Goal: Information Seeking & Learning: Learn about a topic

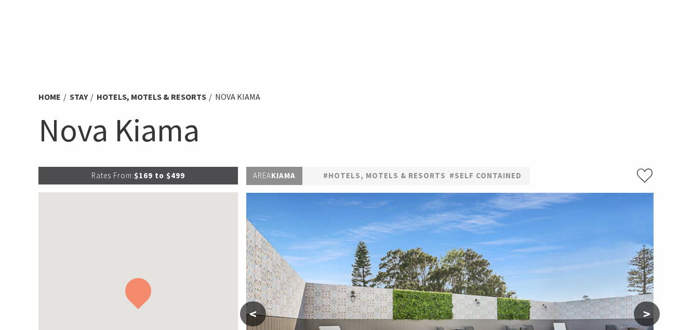
scroll to position [344, 0]
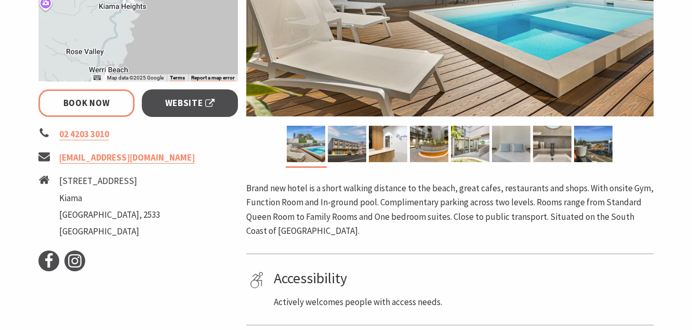
select select "3"
select select "2"
select select "3"
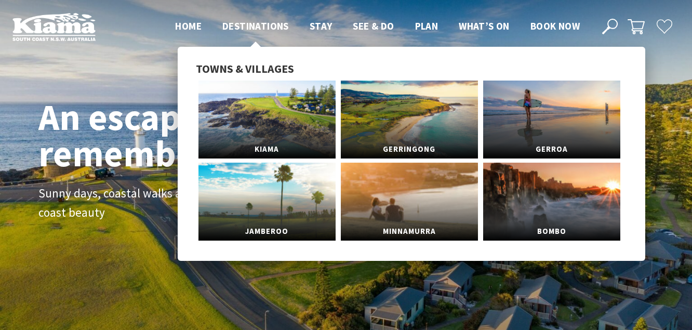
scroll to position [166, 699]
click at [400, 153] on span "Gerringong" at bounding box center [409, 143] width 137 height 19
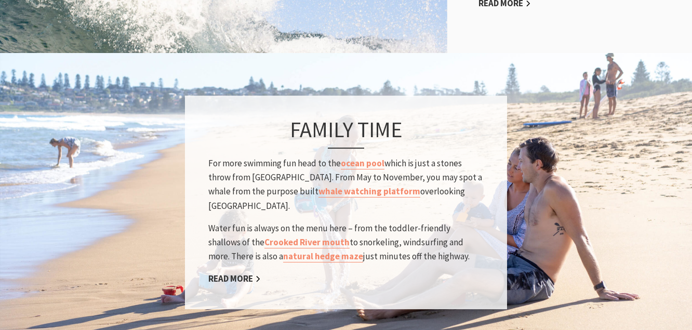
scroll to position [882, 0]
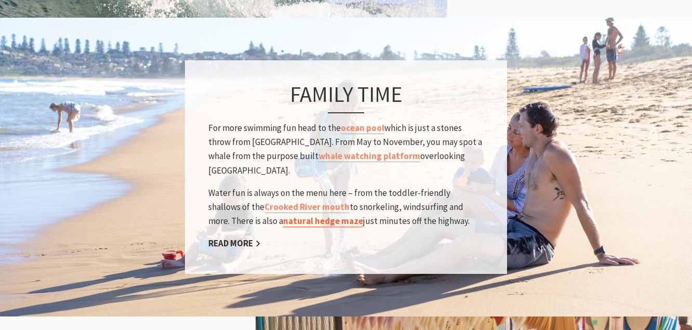
click at [283, 215] on link "natural hedge maze" at bounding box center [323, 221] width 80 height 12
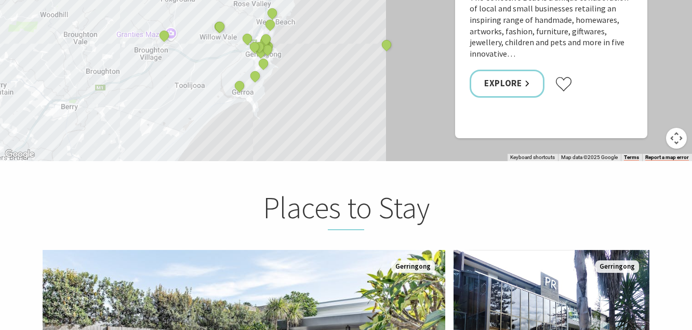
scroll to position [1910, 0]
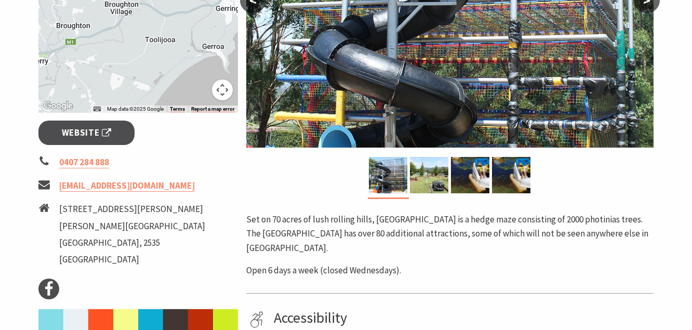
scroll to position [312, 0]
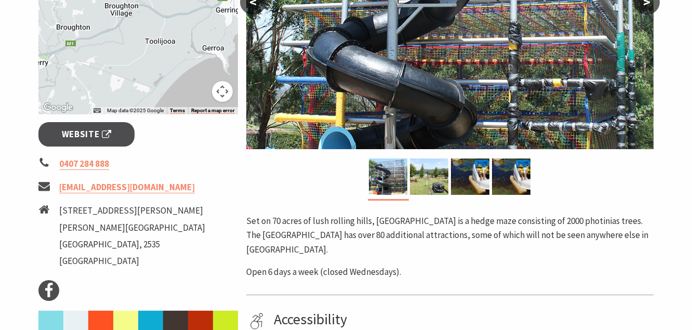
click at [649, 4] on button ">" at bounding box center [646, 2] width 26 height 25
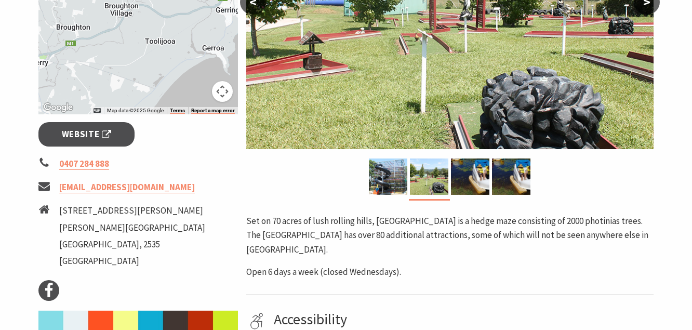
click at [649, 4] on button ">" at bounding box center [646, 2] width 26 height 25
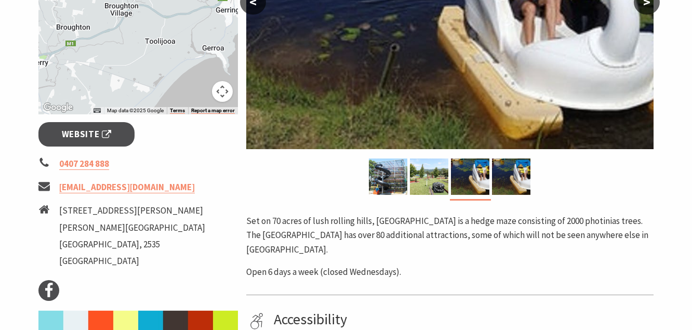
click at [649, 4] on button ">" at bounding box center [646, 2] width 26 height 25
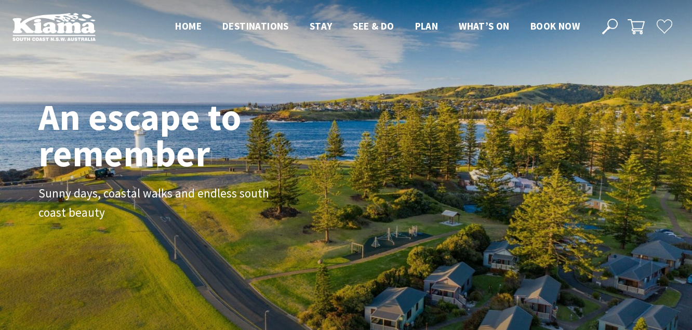
scroll to position [174, 699]
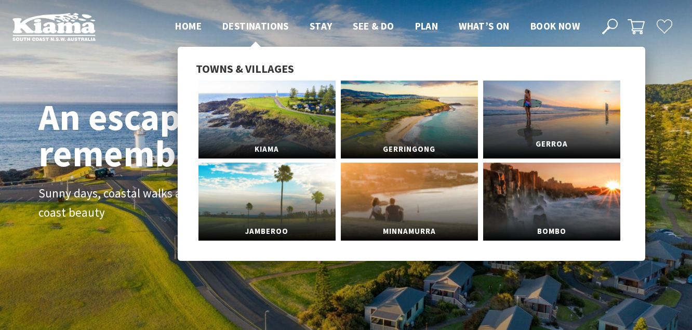
click at [542, 110] on link "Gerroa" at bounding box center [551, 119] width 137 height 78
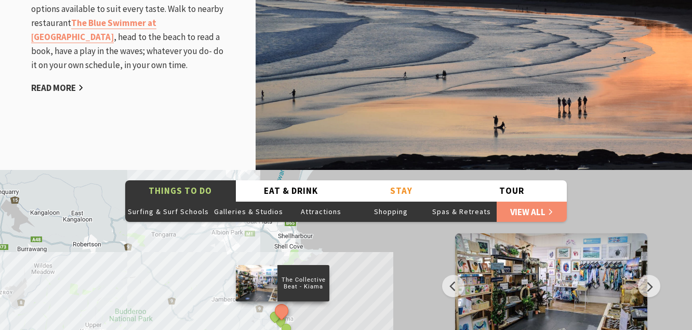
scroll to position [1314, 0]
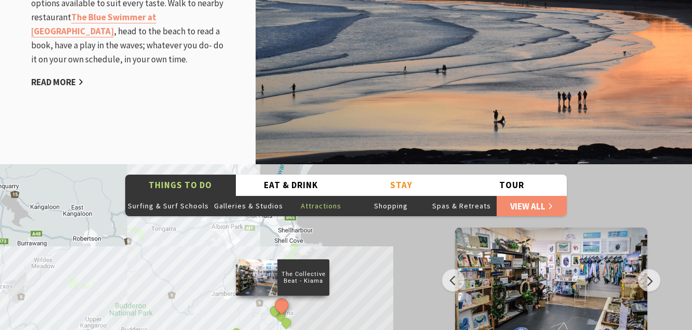
click at [330, 197] on button "Attractions" at bounding box center [321, 205] width 70 height 21
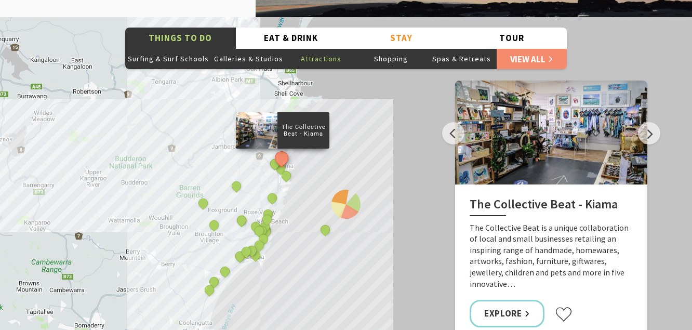
scroll to position [1402, 0]
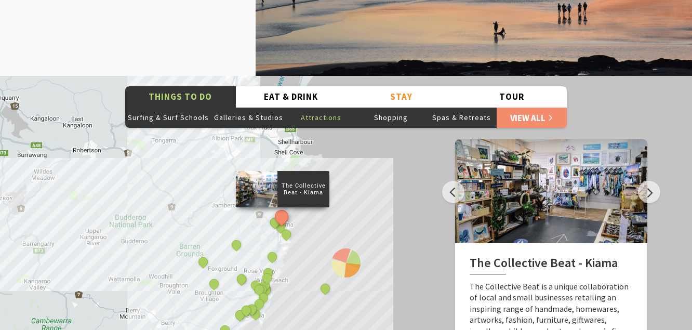
click at [308, 107] on button "Attractions" at bounding box center [321, 117] width 70 height 21
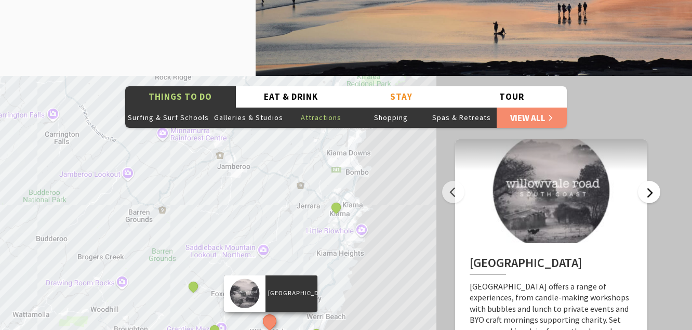
click at [653, 182] on button "Next" at bounding box center [649, 192] width 22 height 22
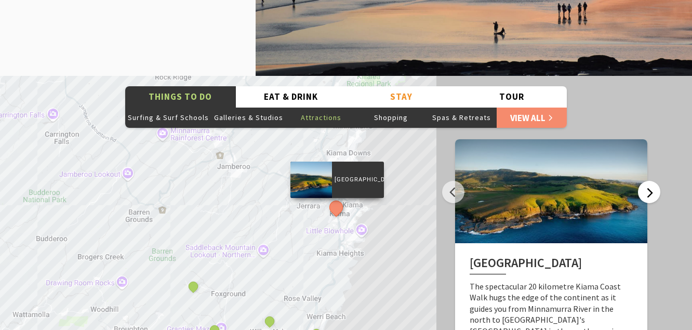
click at [653, 182] on button "Next" at bounding box center [649, 192] width 22 height 22
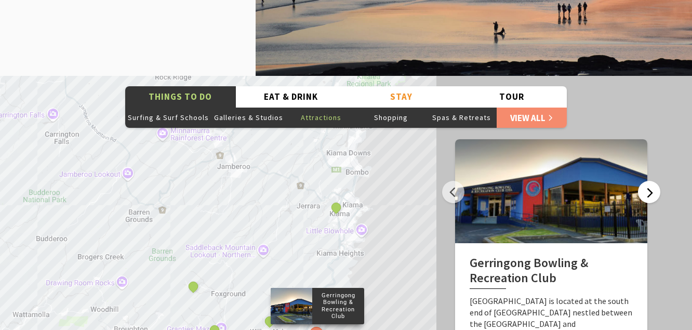
click at [653, 182] on button "Next" at bounding box center [649, 192] width 22 height 22
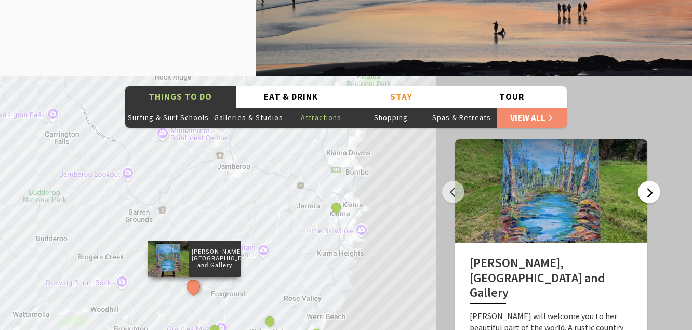
click at [653, 182] on button "Next" at bounding box center [649, 192] width 22 height 22
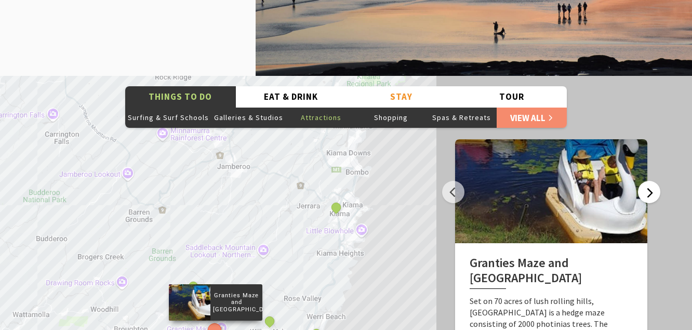
click at [653, 181] on button "Next" at bounding box center [649, 192] width 22 height 22
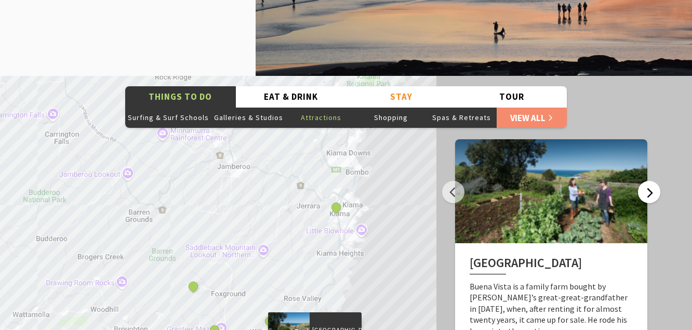
click at [654, 181] on button "Next" at bounding box center [649, 192] width 22 height 22
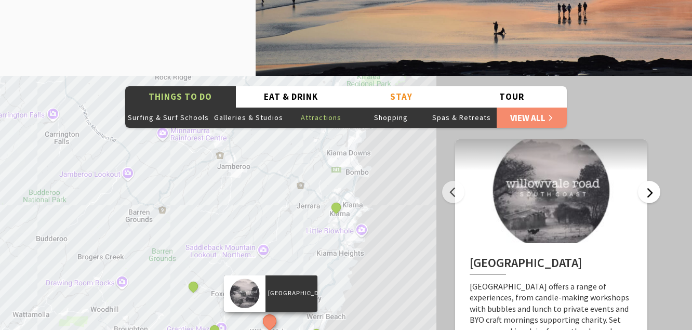
click at [654, 181] on button "Next" at bounding box center [649, 192] width 22 height 22
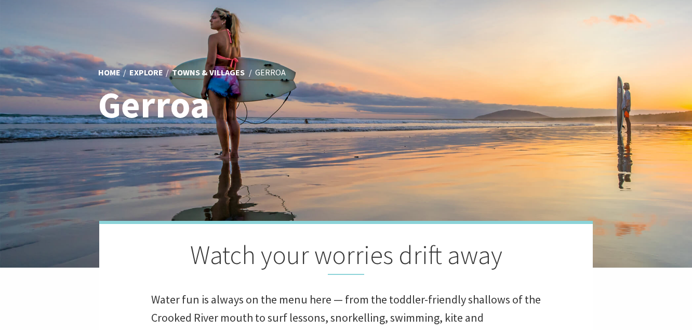
scroll to position [0, 0]
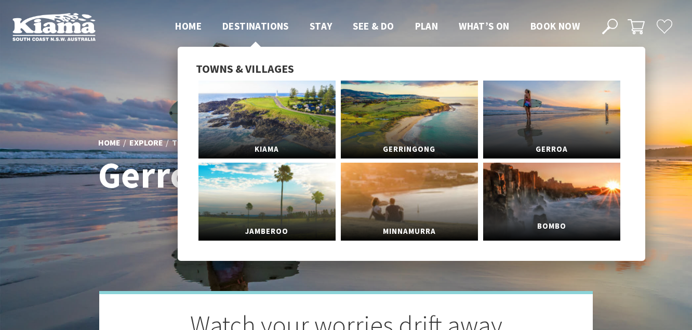
click at [518, 207] on link "Bombo" at bounding box center [551, 202] width 137 height 78
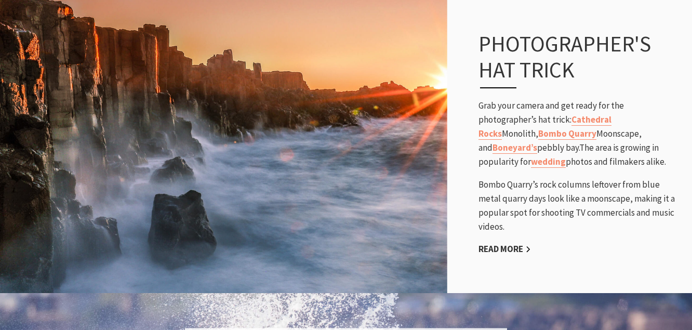
scroll to position [587, 0]
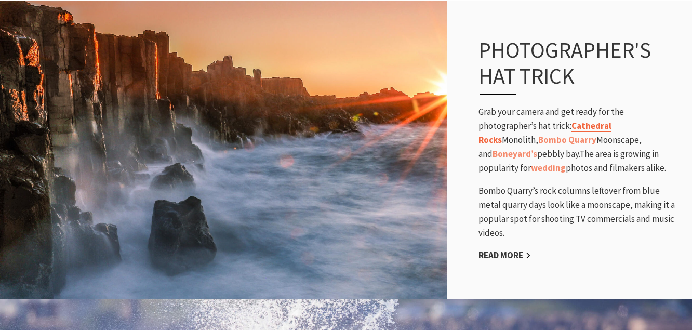
click at [562, 134] on link "Cathedral Rocks" at bounding box center [544, 133] width 133 height 26
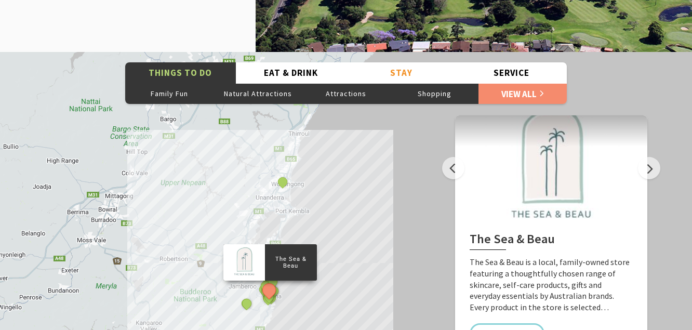
scroll to position [1437, 0]
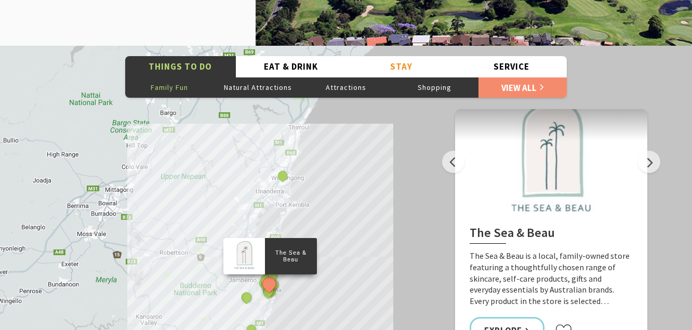
click at [180, 91] on button "Family Fun" at bounding box center [169, 87] width 88 height 21
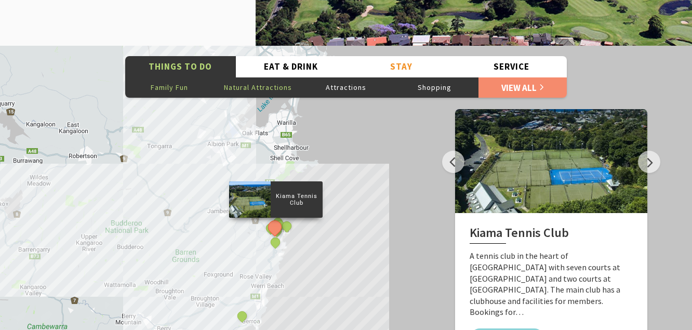
click at [253, 83] on button "Natural Attractions" at bounding box center [257, 87] width 88 height 21
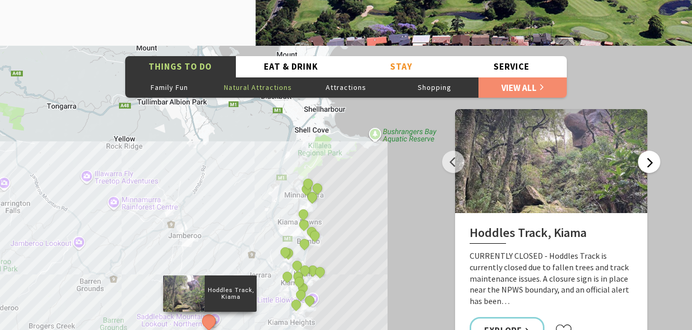
click at [648, 166] on button "Next" at bounding box center [649, 162] width 22 height 22
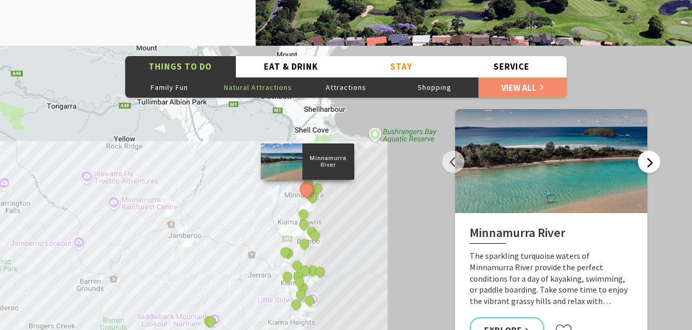
click at [648, 166] on button "Next" at bounding box center [649, 162] width 22 height 22
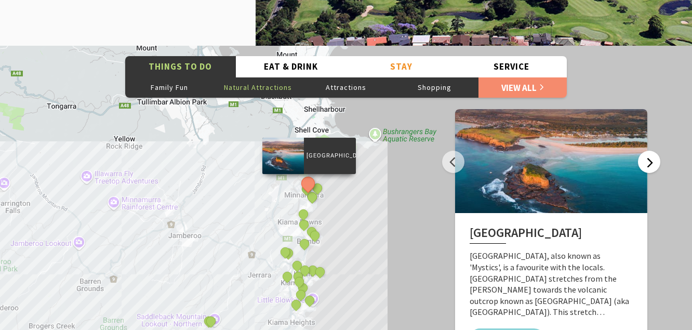
click at [648, 166] on button "Next" at bounding box center [649, 162] width 22 height 22
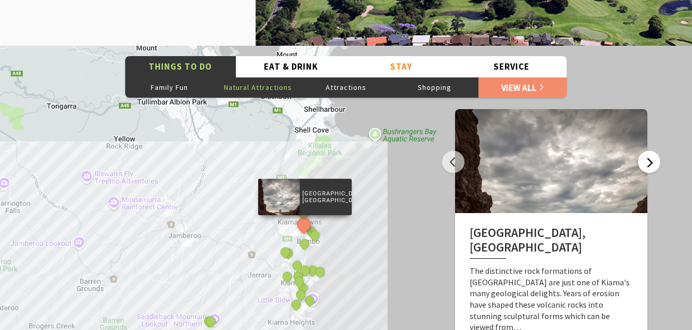
click at [648, 166] on button "Next" at bounding box center [649, 162] width 22 height 22
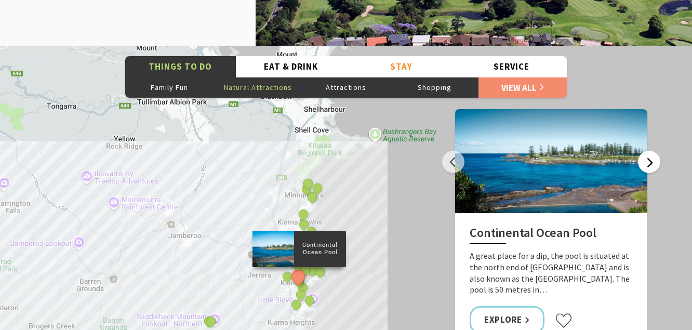
click at [648, 166] on button "Next" at bounding box center [649, 162] width 22 height 22
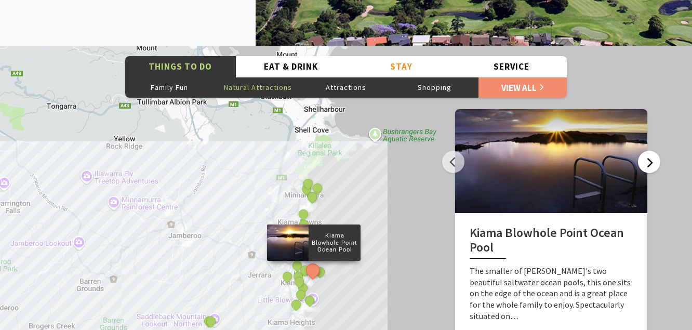
click at [648, 166] on button "Next" at bounding box center [649, 162] width 22 height 22
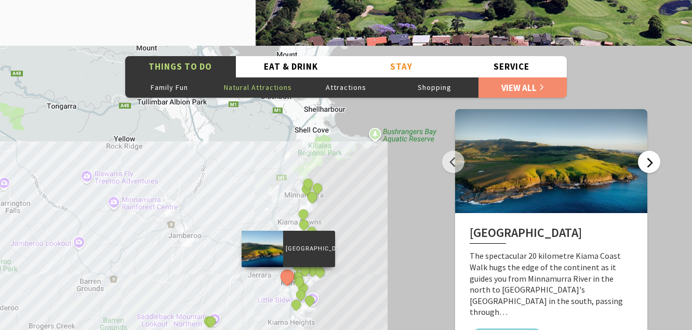
click at [648, 166] on button "Next" at bounding box center [649, 162] width 22 height 22
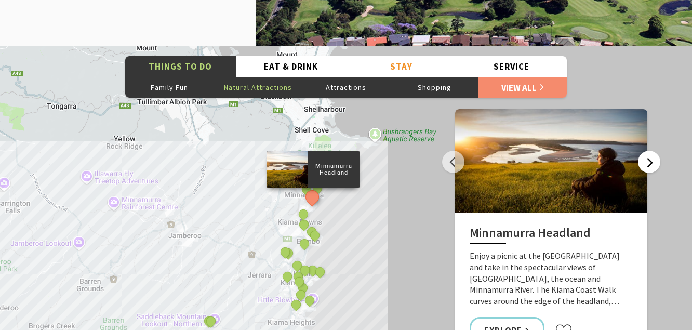
click at [648, 166] on button "Next" at bounding box center [649, 162] width 22 height 22
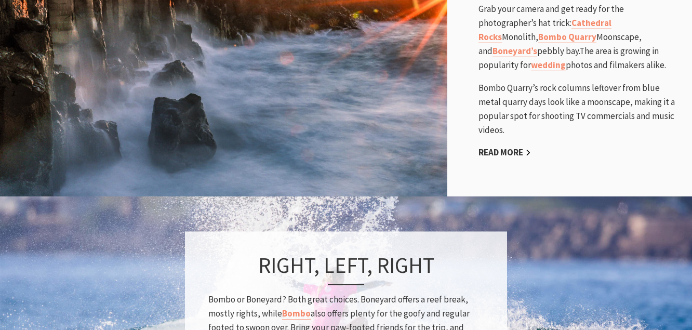
scroll to position [451, 0]
